Goal: Find specific page/section: Find specific page/section

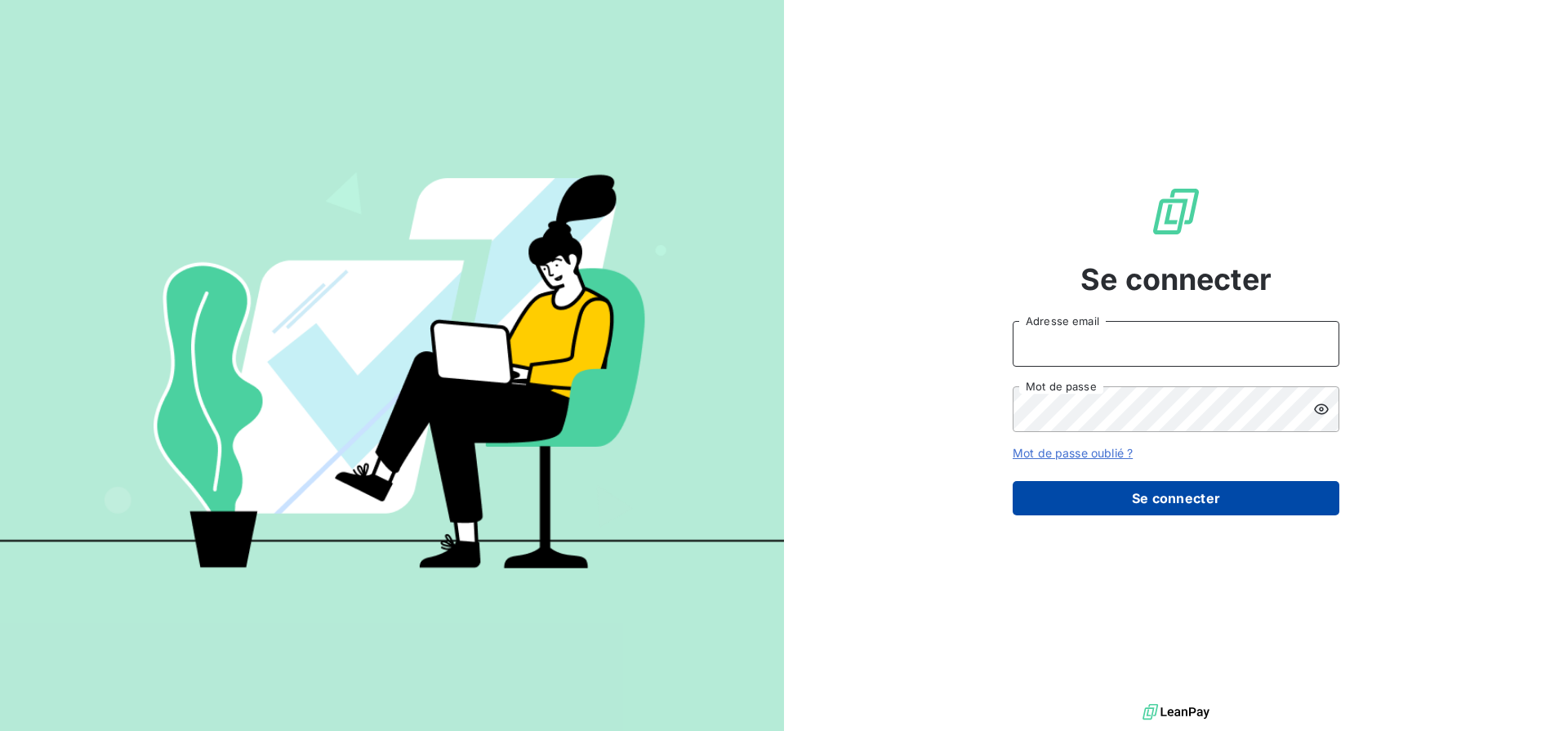
type input "[PERSON_NAME][EMAIL_ADDRESS][DOMAIN_NAME]"
click at [1057, 491] on button "Se connecter" at bounding box center [1175, 498] width 327 height 34
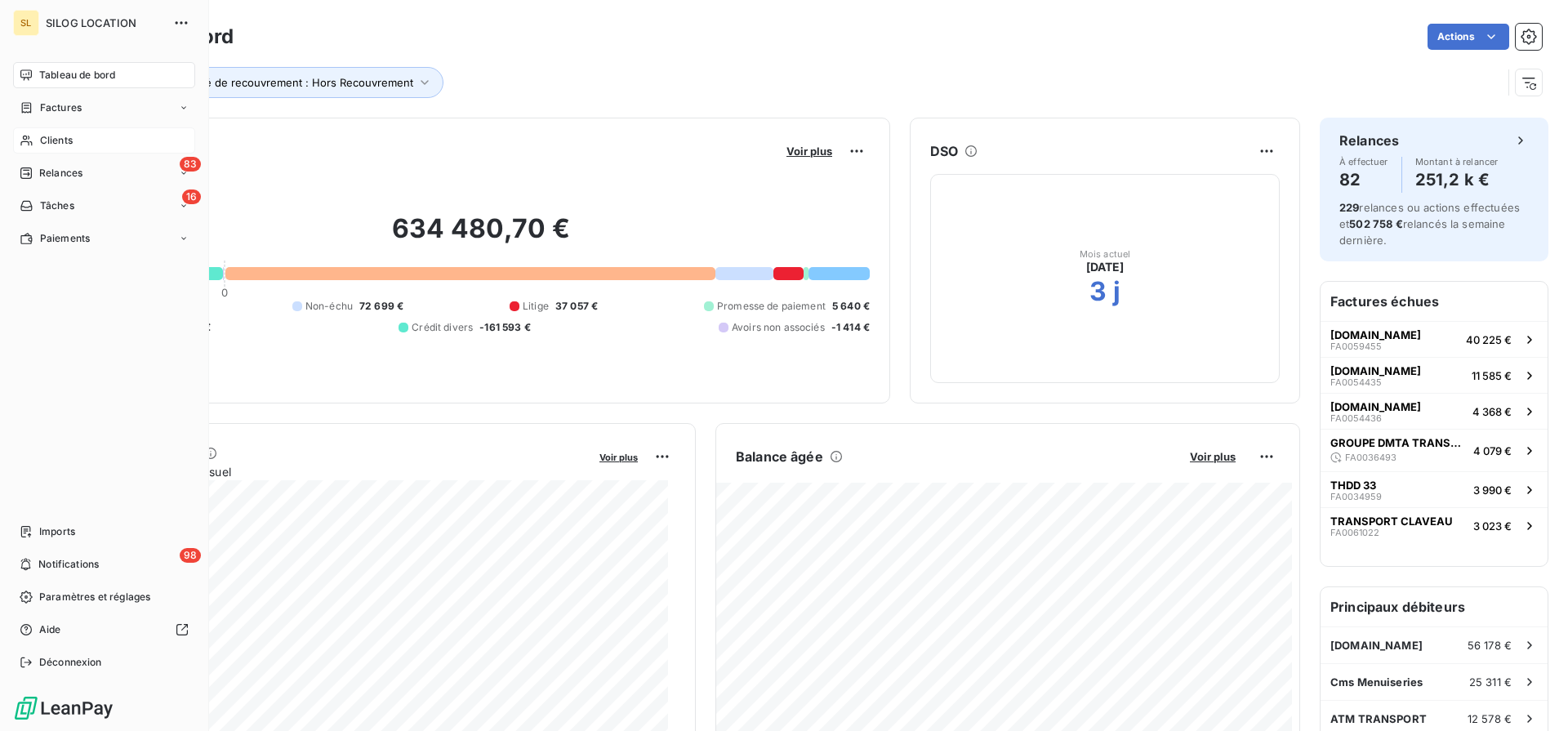
click at [76, 130] on div "Clients" at bounding box center [104, 140] width 182 height 26
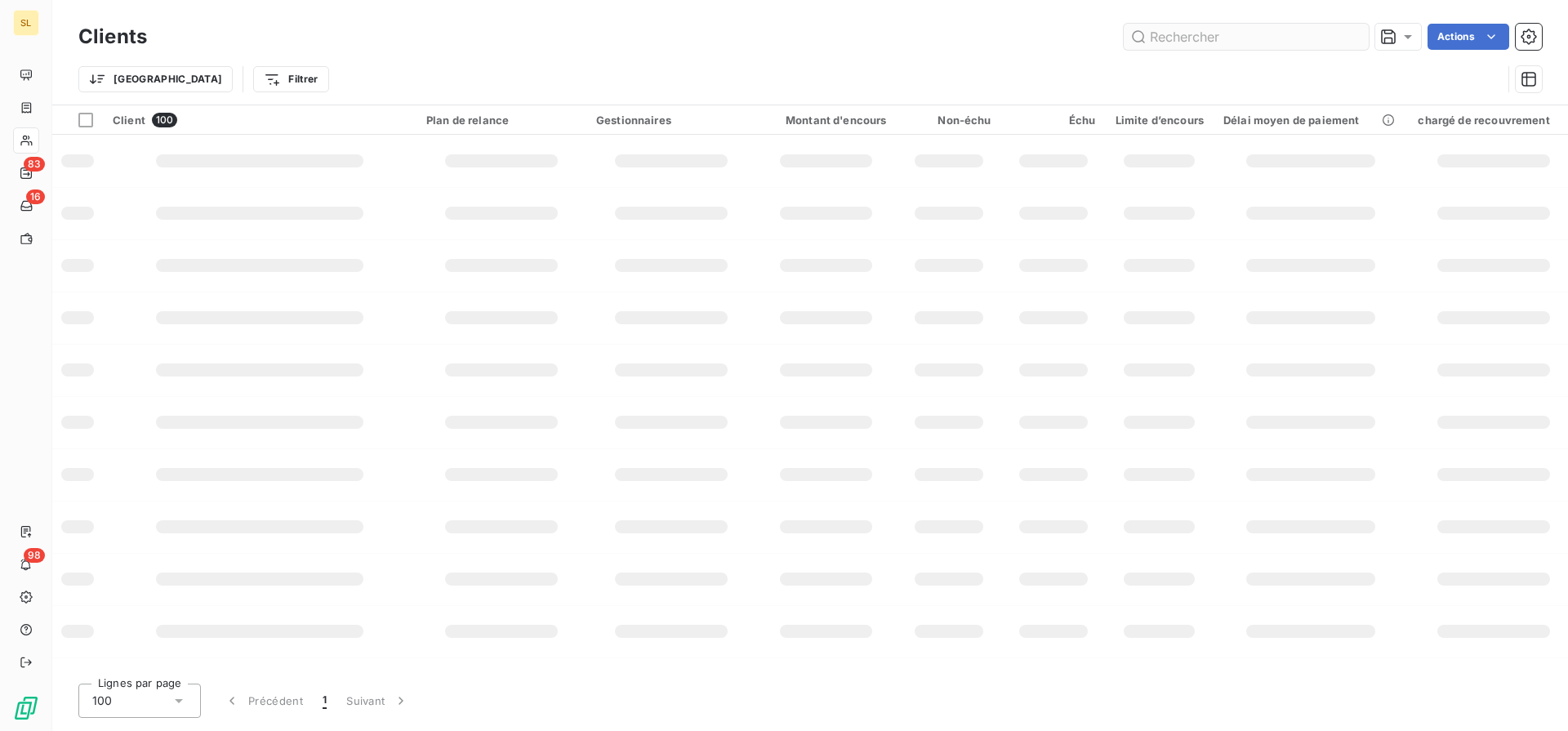
click at [1239, 35] on input "text" at bounding box center [1246, 36] width 245 height 26
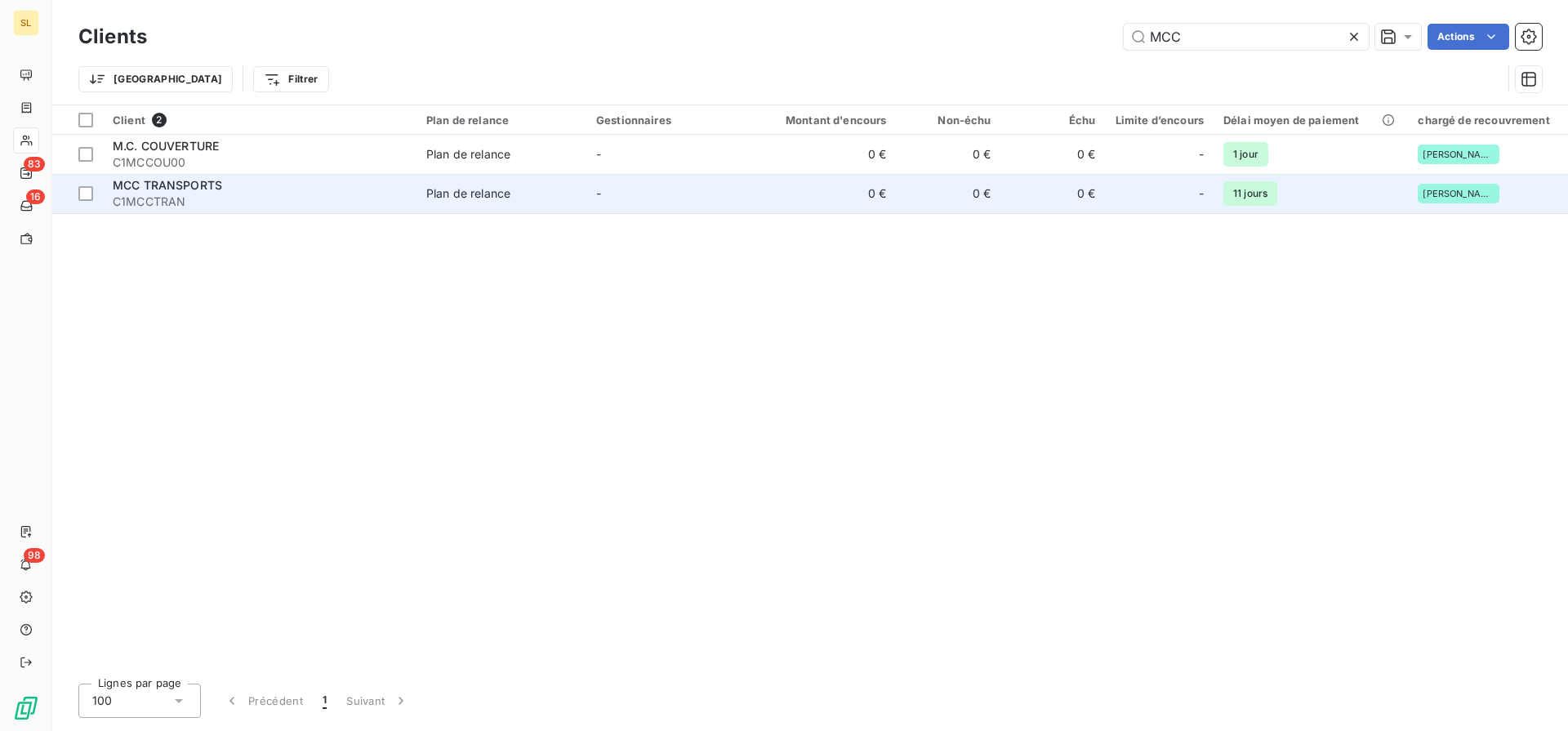
type input "MCC"
click at [621, 209] on td "-" at bounding box center [671, 193] width 170 height 39
